Goal: Task Accomplishment & Management: Manage account settings

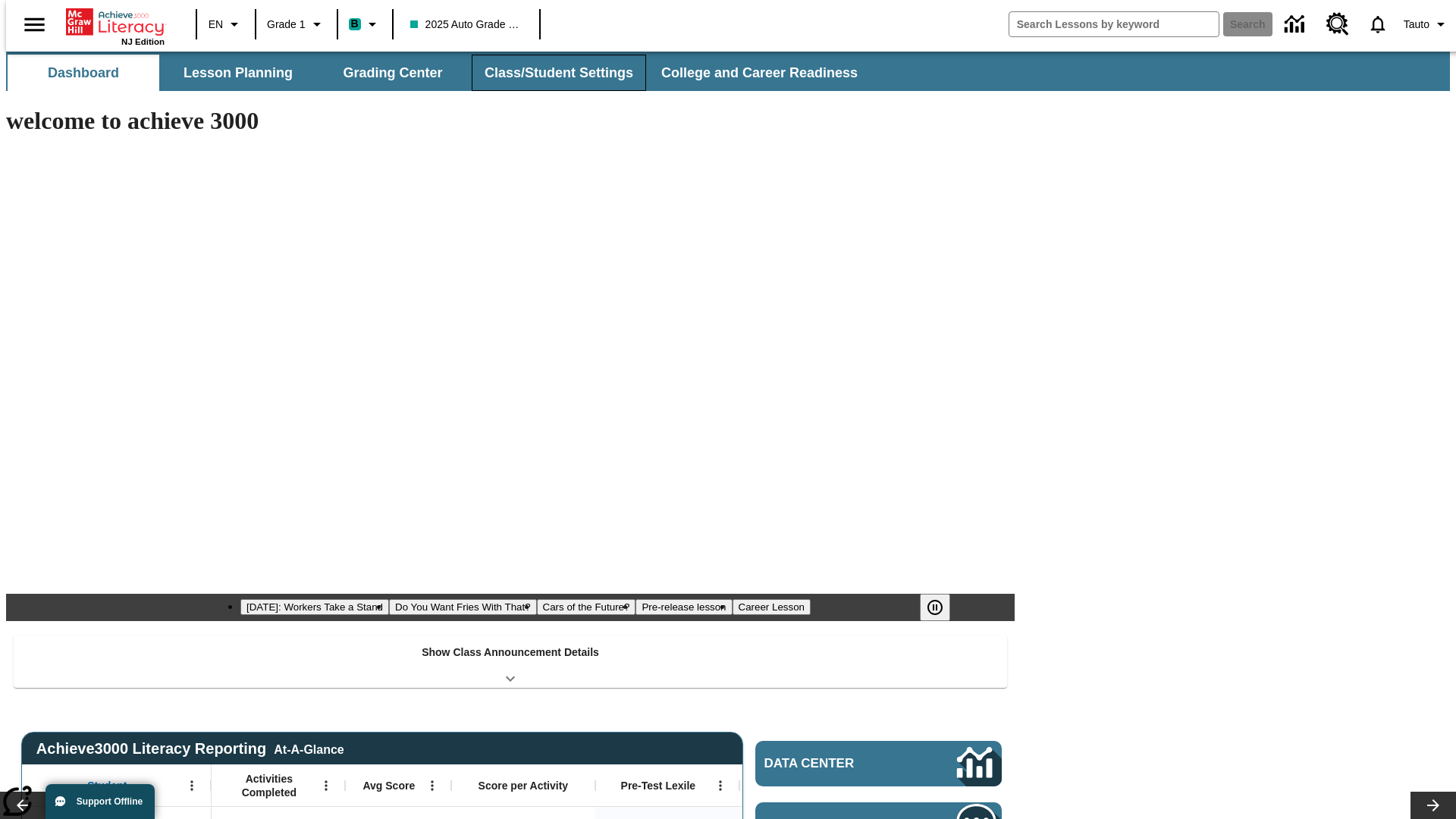
click at [550, 73] on button "Class/Student Settings" at bounding box center [559, 73] width 175 height 37
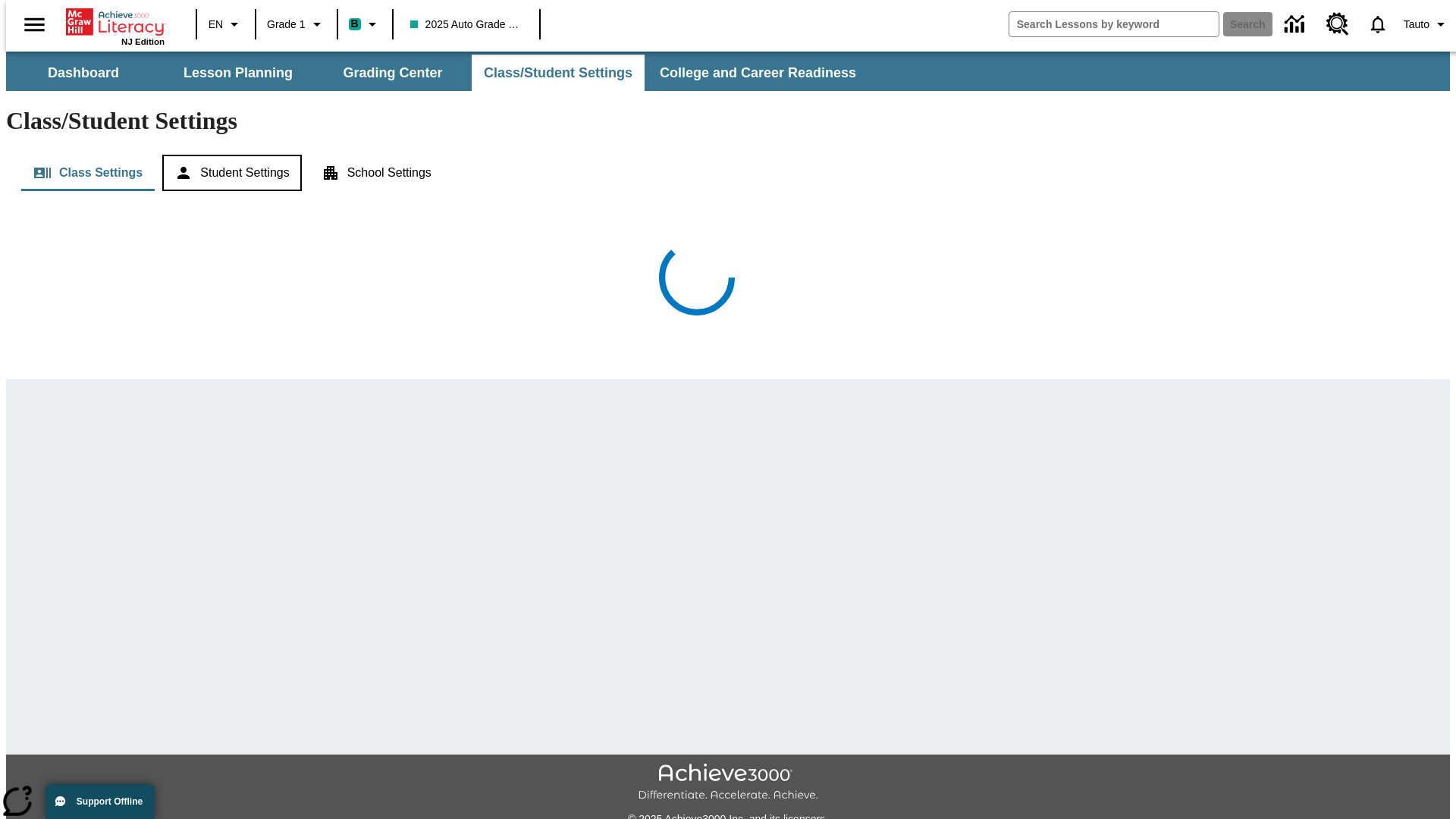
click at [228, 155] on button "Student Settings" at bounding box center [232, 173] width 139 height 37
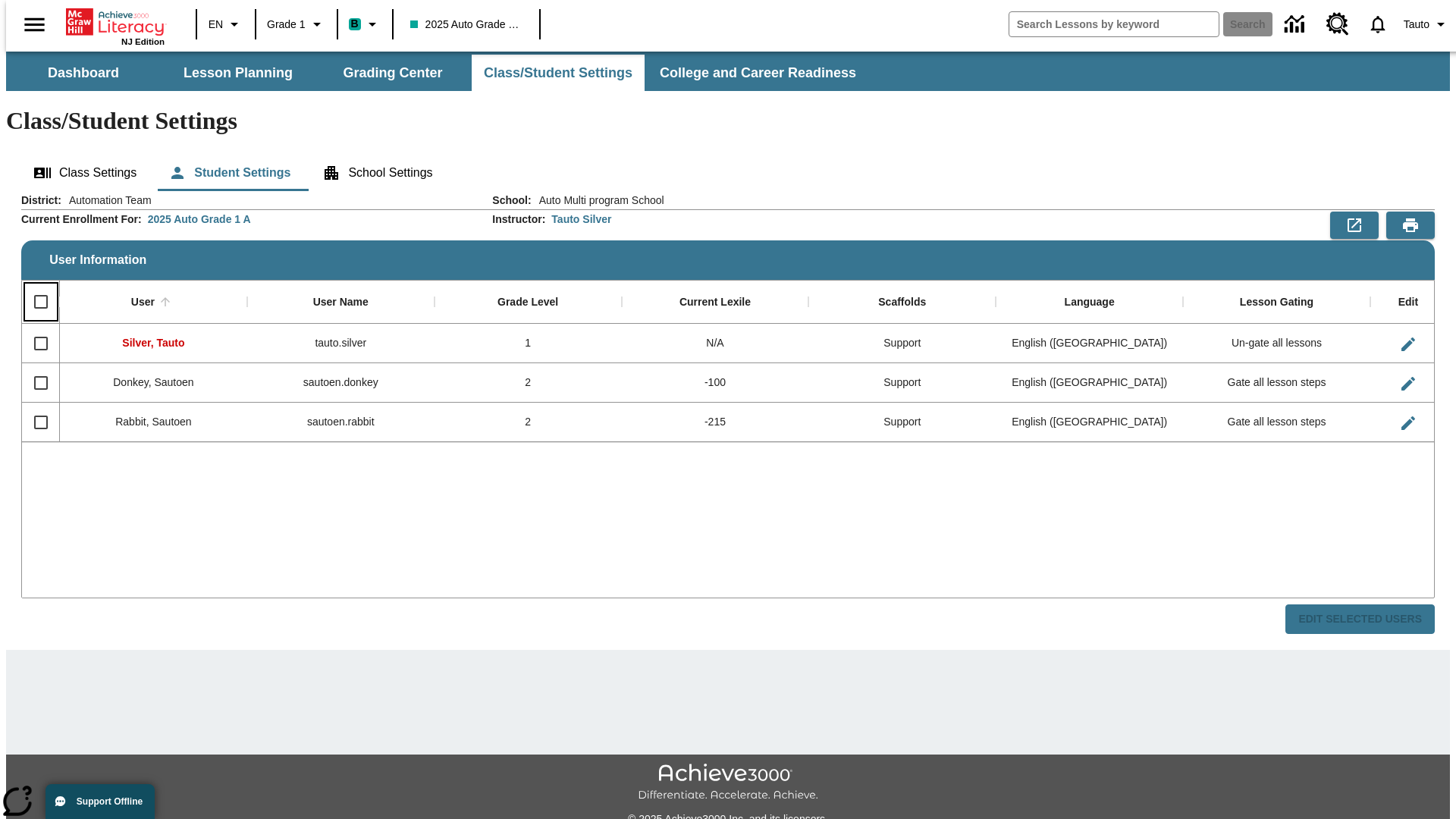
click at [34, 286] on input "Select all rows" at bounding box center [40, 301] width 32 height 32
checkbox input "true"
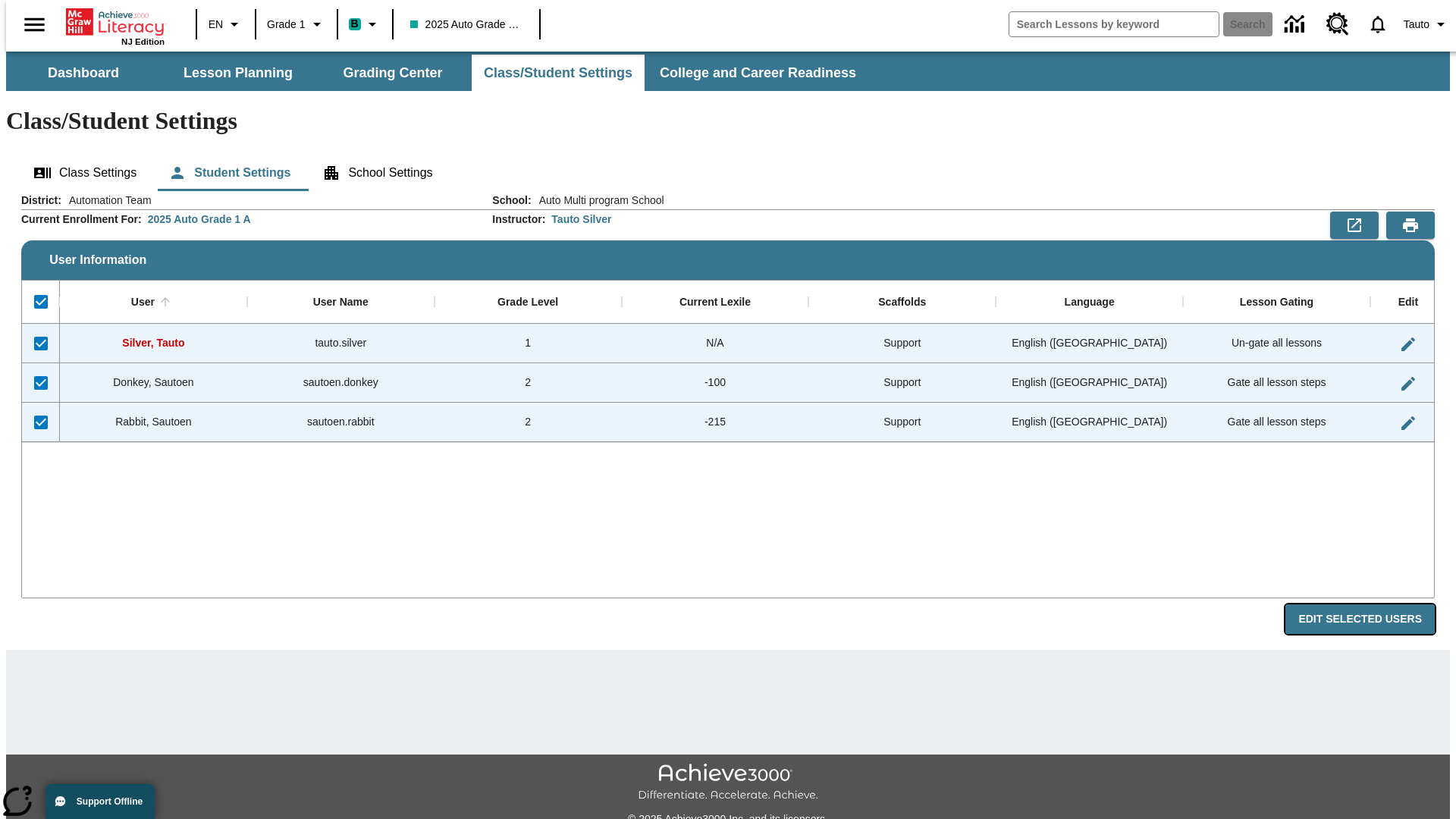
click at [1371, 604] on button "Edit Selected Users" at bounding box center [1359, 619] width 150 height 30
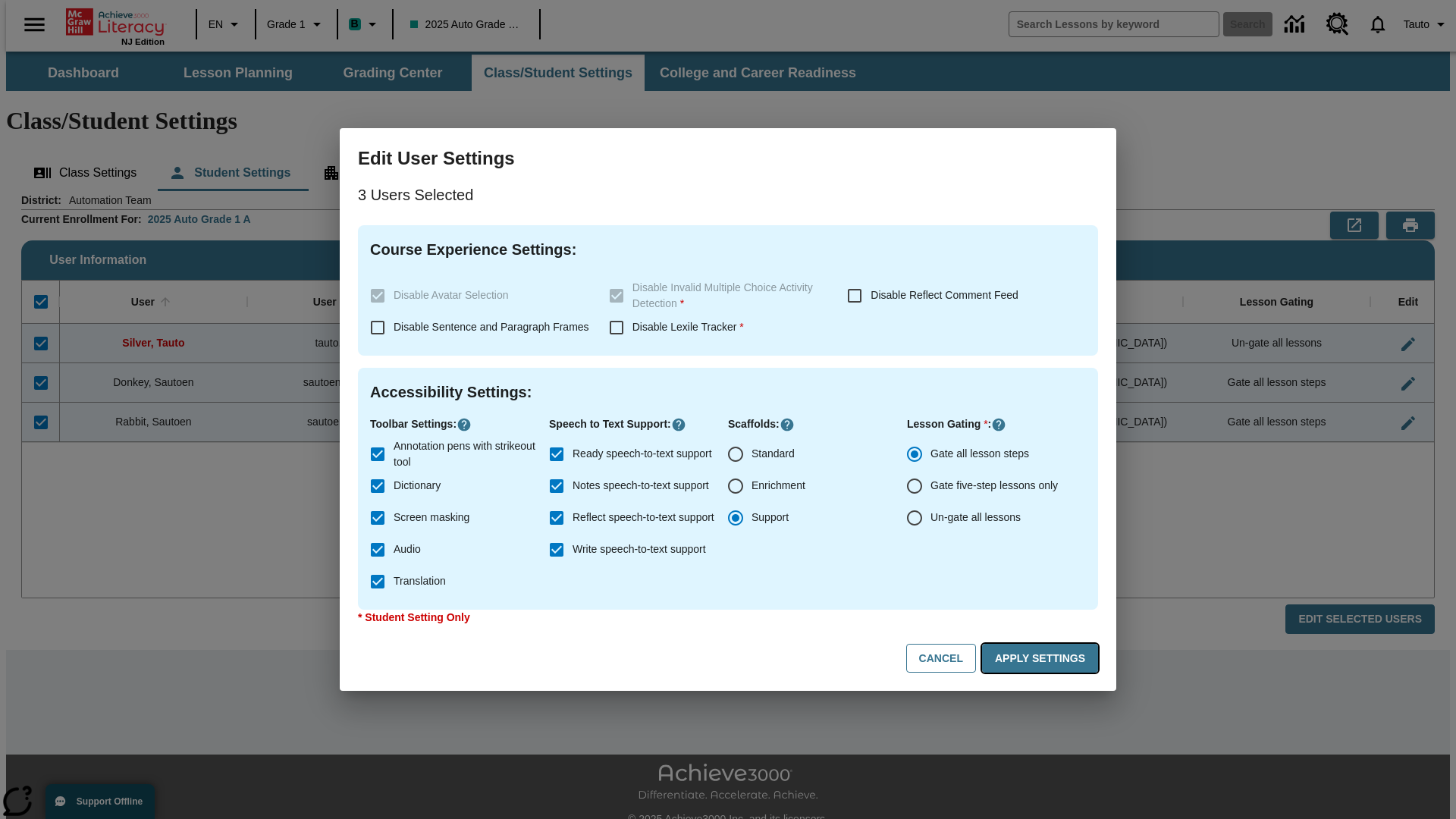
click at [1043, 658] on button "Apply Settings" at bounding box center [1040, 659] width 116 height 30
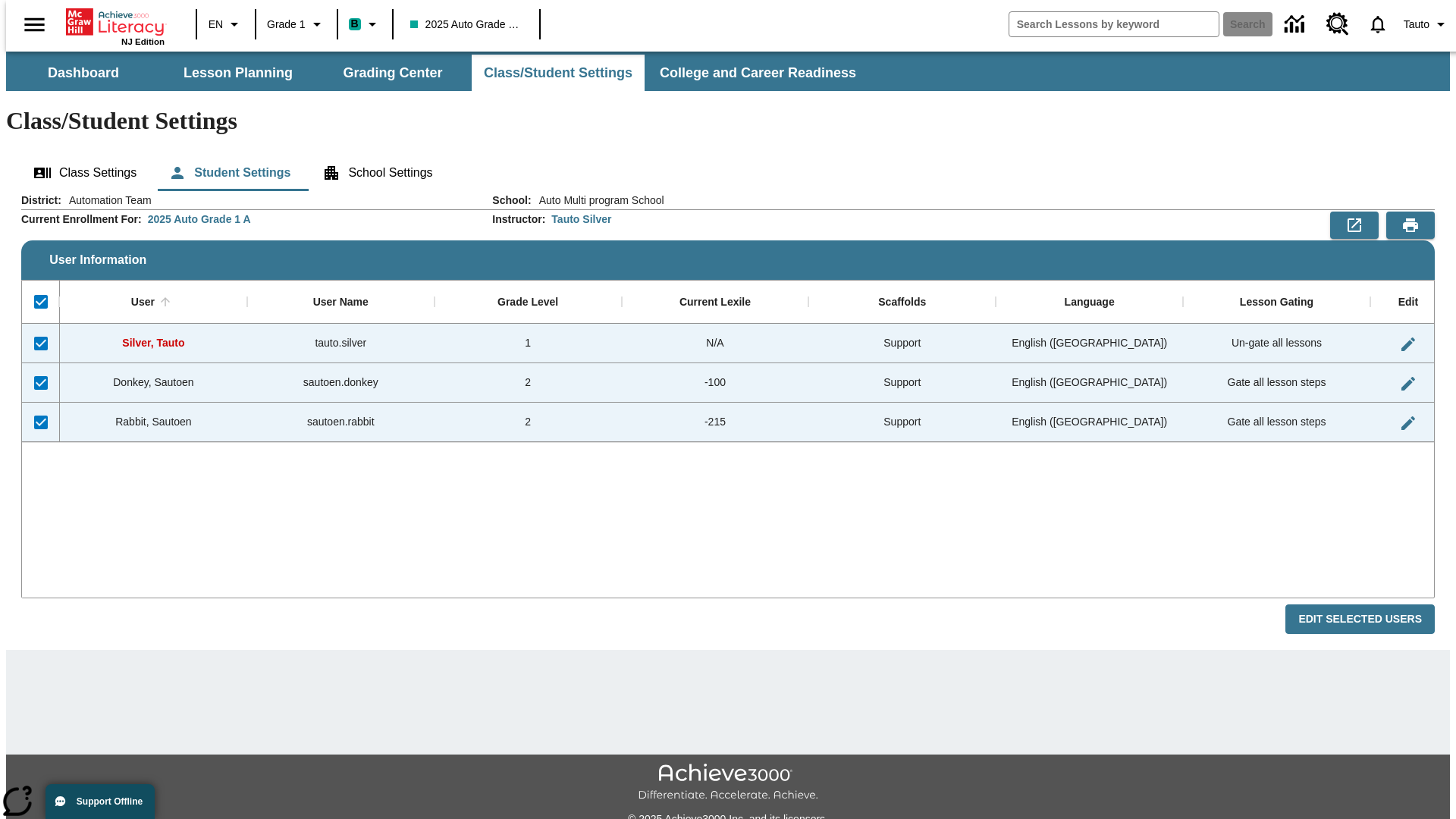
checkbox input "false"
click at [1418, 24] on span "Tauto" at bounding box center [1417, 24] width 26 height 16
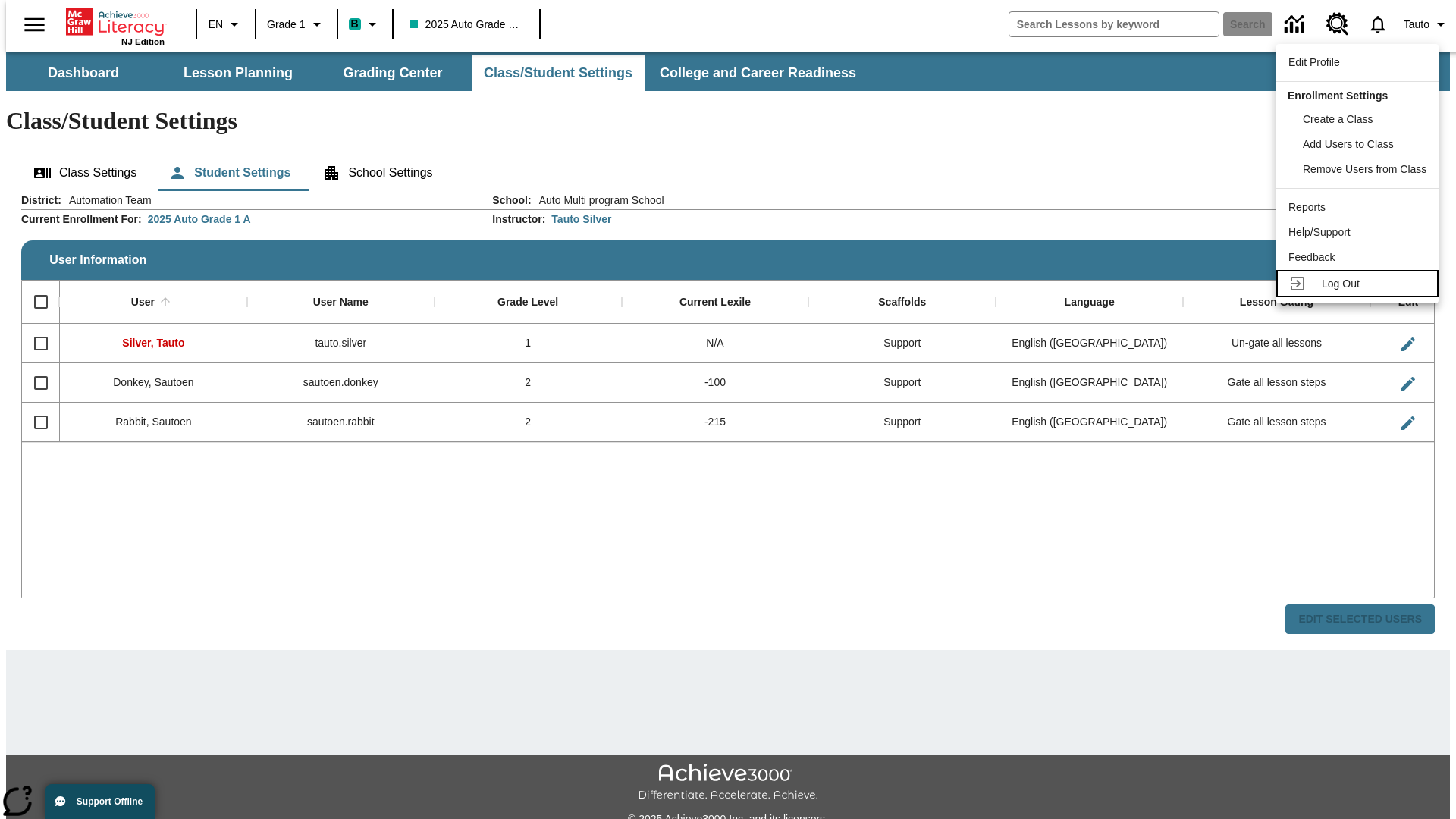
click at [1359, 283] on span "Log Out" at bounding box center [1341, 283] width 38 height 12
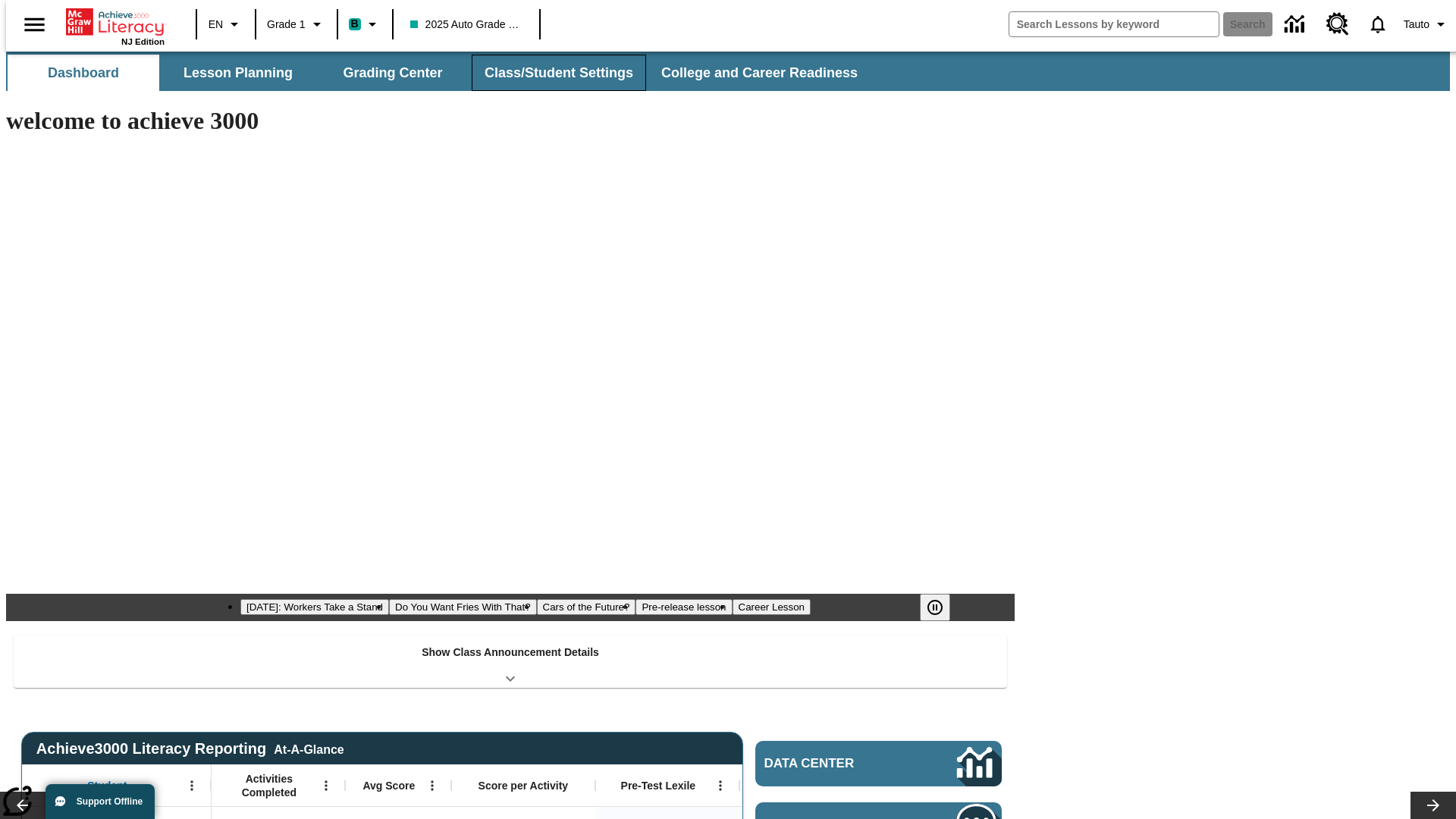
click at [550, 73] on button "Class/Student Settings" at bounding box center [559, 73] width 175 height 37
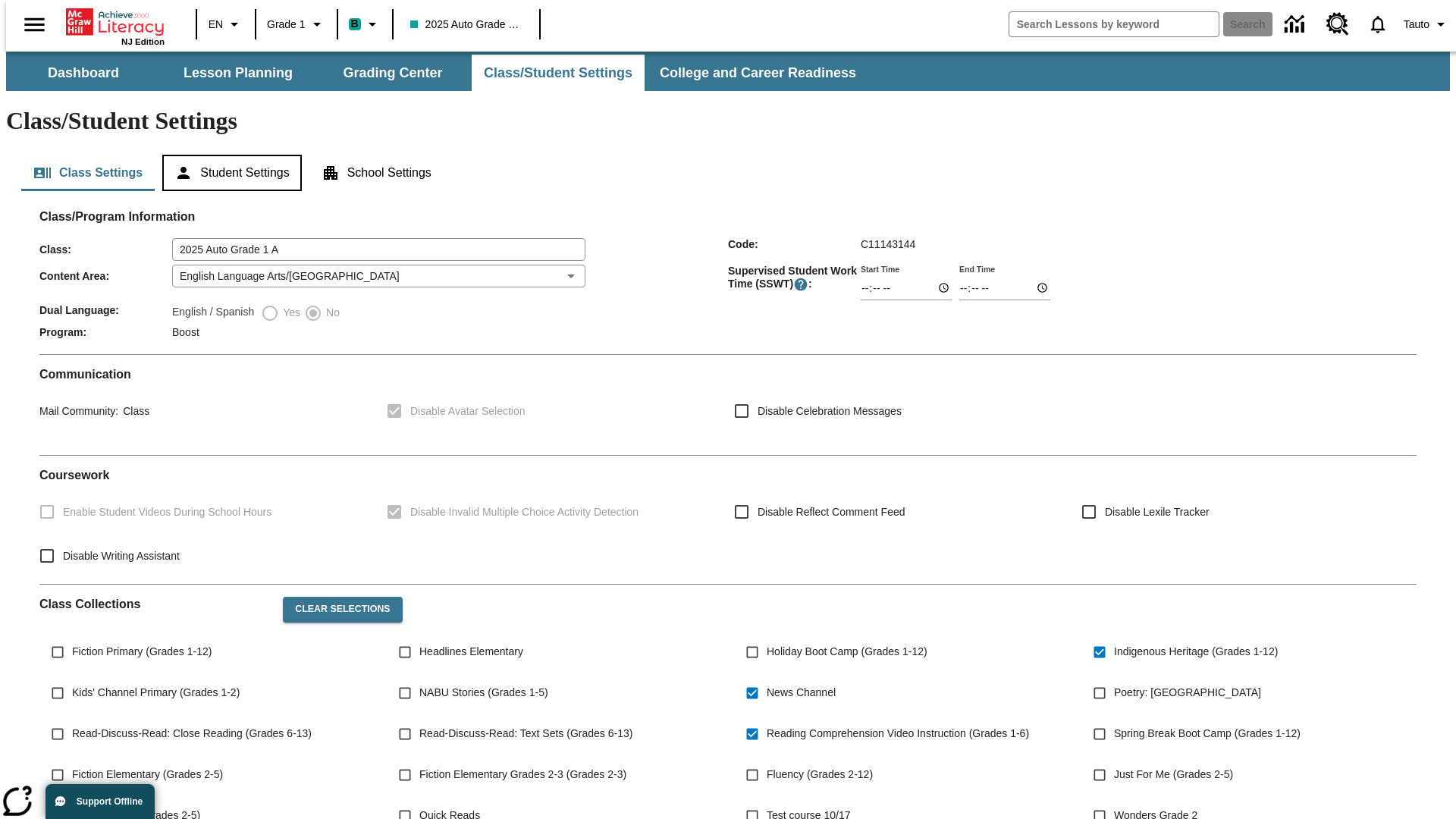
click at [228, 155] on button "Student Settings" at bounding box center [232, 173] width 139 height 37
